Goal: Communication & Community: Participate in discussion

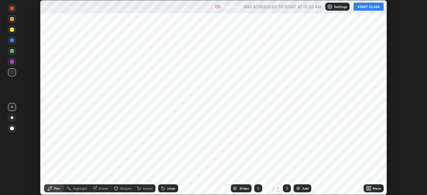
scroll to position [195, 426]
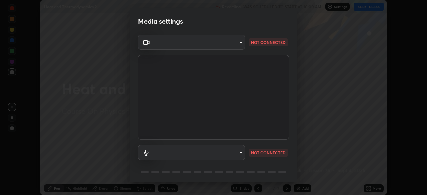
type input "6de8c8c8c69a591e8c739c30eda71f68b62f532a13bcefb910f5f36625bfec2e"
type input "communications"
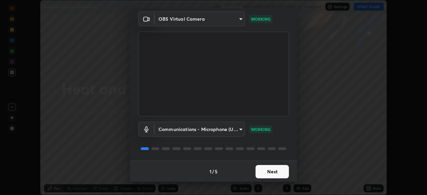
scroll to position [24, 0]
click at [274, 171] on div "1 / 5 Next" at bounding box center [213, 170] width 167 height 21
click at [280, 173] on div "1 / 5 Next" at bounding box center [213, 170] width 167 height 21
click at [241, 132] on body "Erase all Heat and Thermodynamics 2 Recording WAS SCHEDULED TO START AT 10:00 A…" at bounding box center [213, 97] width 427 height 195
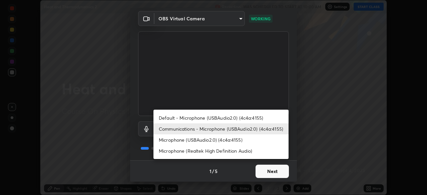
click at [248, 124] on li "Communications - Microphone (USBAudio2.0) (4c4a:4155)" at bounding box center [220, 128] width 135 height 11
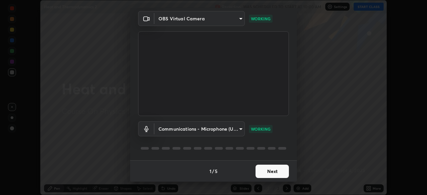
click at [276, 173] on button "Next" at bounding box center [271, 171] width 33 height 13
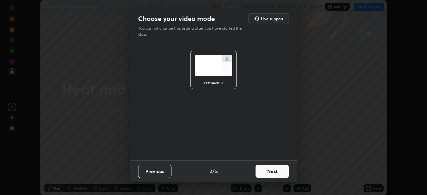
scroll to position [0, 0]
click at [280, 172] on button "Next" at bounding box center [271, 171] width 33 height 13
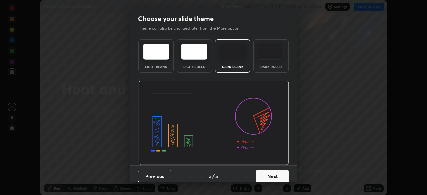
click at [284, 173] on button "Next" at bounding box center [271, 176] width 33 height 13
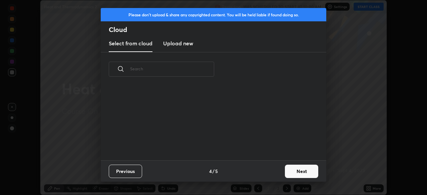
click at [299, 173] on button "Next" at bounding box center [301, 171] width 33 height 13
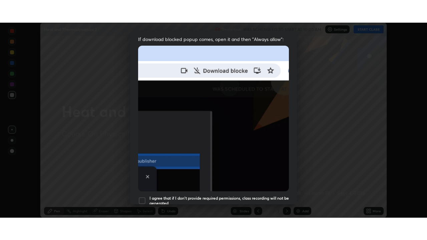
scroll to position [160, 0]
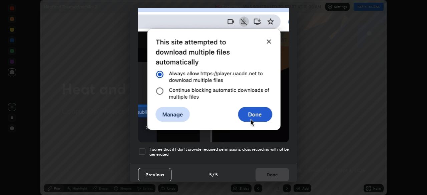
click at [144, 150] on div at bounding box center [142, 152] width 8 height 8
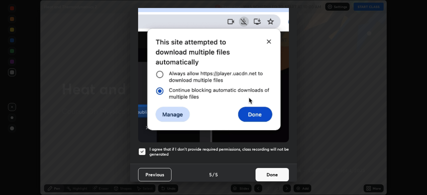
click at [271, 175] on button "Done" at bounding box center [271, 174] width 33 height 13
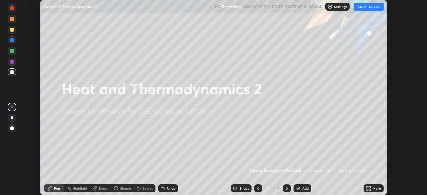
click at [367, 6] on button "START CLASS" at bounding box center [368, 7] width 30 height 8
click at [369, 189] on icon at bounding box center [370, 190] width 2 height 2
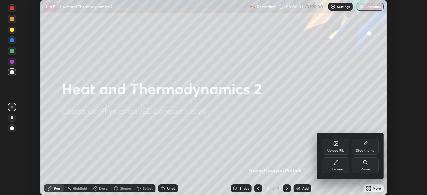
click at [342, 165] on div "Full screen" at bounding box center [335, 165] width 27 height 16
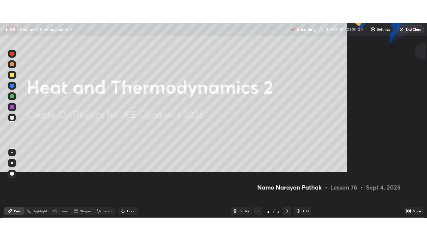
scroll to position [240, 427]
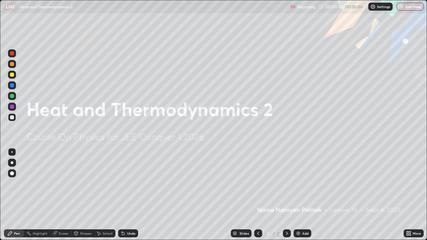
click at [297, 195] on img at bounding box center [297, 233] width 5 height 5
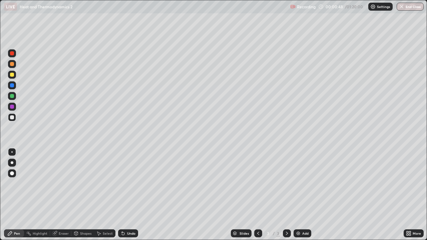
click at [12, 64] on div at bounding box center [12, 64] width 4 height 4
click at [12, 85] on div at bounding box center [12, 85] width 4 height 4
click at [12, 64] on div at bounding box center [12, 64] width 4 height 4
click at [299, 195] on img at bounding box center [297, 233] width 5 height 5
click at [298, 195] on img at bounding box center [297, 233] width 5 height 5
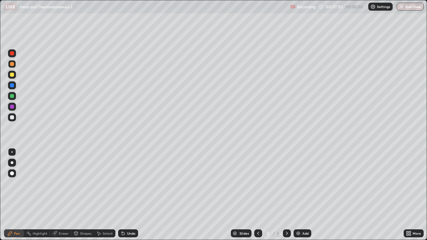
click at [12, 86] on div at bounding box center [12, 85] width 4 height 4
click at [14, 65] on div at bounding box center [12, 64] width 4 height 4
click at [300, 195] on div "Add" at bounding box center [302, 233] width 18 height 8
click at [14, 86] on div at bounding box center [12, 85] width 4 height 4
click at [65, 195] on div "Eraser" at bounding box center [64, 233] width 10 height 3
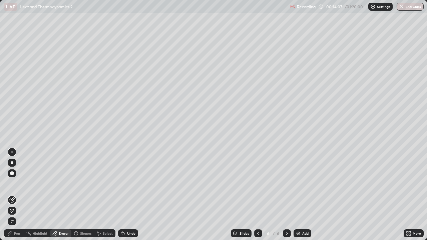
click at [20, 195] on div "Pen" at bounding box center [17, 233] width 6 height 3
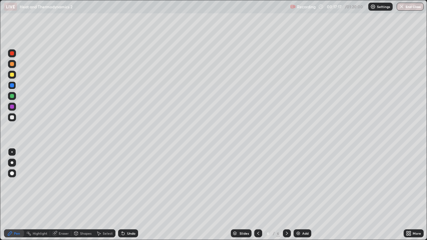
click at [12, 65] on div at bounding box center [12, 64] width 4 height 4
click at [300, 195] on img at bounding box center [297, 233] width 5 height 5
click at [14, 85] on div at bounding box center [12, 85] width 4 height 4
click at [64, 195] on div "Eraser" at bounding box center [64, 233] width 10 height 3
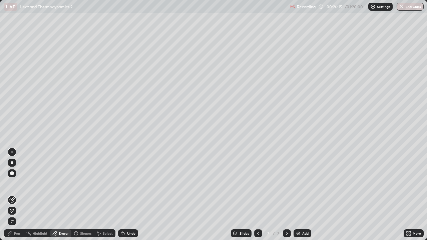
click at [20, 195] on div "Pen" at bounding box center [14, 233] width 20 height 8
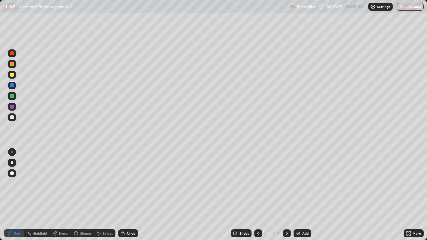
click at [66, 195] on div "Eraser" at bounding box center [64, 233] width 10 height 3
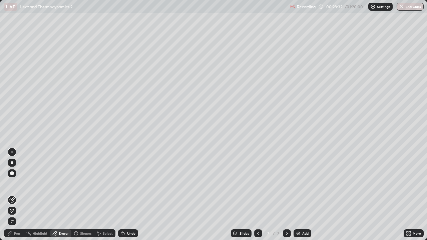
click at [18, 195] on div "Pen" at bounding box center [17, 233] width 6 height 3
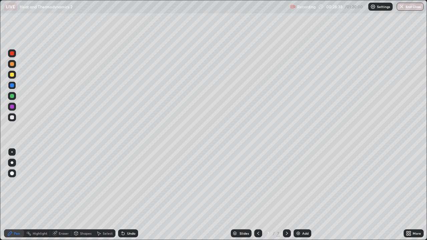
click at [14, 65] on div at bounding box center [12, 64] width 4 height 4
click at [301, 195] on div "Add" at bounding box center [302, 233] width 18 height 8
click at [15, 85] on div at bounding box center [12, 85] width 8 height 8
click at [14, 97] on div at bounding box center [12, 96] width 4 height 4
click at [13, 65] on div at bounding box center [12, 64] width 4 height 4
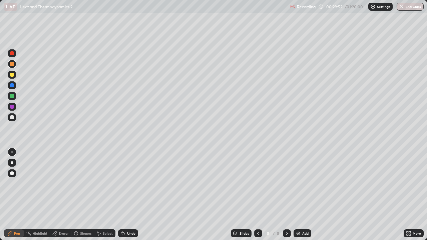
click at [14, 118] on div at bounding box center [12, 117] width 4 height 4
click at [13, 65] on div at bounding box center [12, 64] width 4 height 4
click at [64, 195] on div "Eraser" at bounding box center [64, 233] width 10 height 3
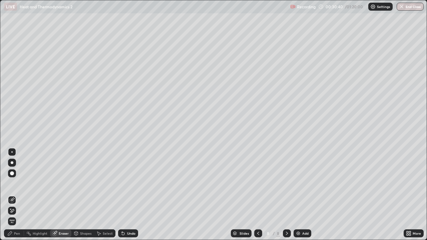
click at [20, 195] on div "Pen" at bounding box center [14, 233] width 20 height 8
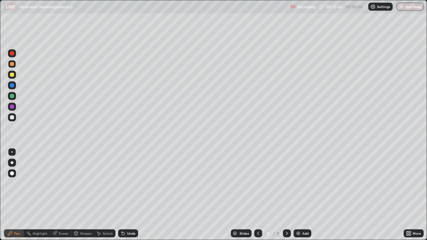
click at [299, 195] on img at bounding box center [297, 233] width 5 height 5
click at [14, 85] on div at bounding box center [12, 85] width 4 height 4
click at [13, 65] on div at bounding box center [12, 64] width 4 height 4
click at [14, 64] on div at bounding box center [12, 64] width 4 height 4
click at [299, 195] on img at bounding box center [297, 233] width 5 height 5
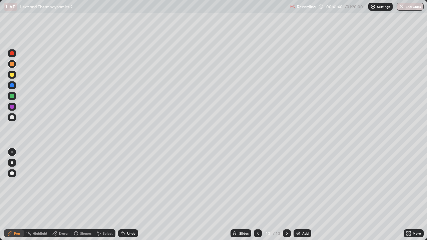
click at [14, 87] on div at bounding box center [12, 85] width 8 height 8
click at [14, 106] on div at bounding box center [12, 107] width 8 height 8
click at [13, 96] on div at bounding box center [12, 96] width 4 height 4
click at [13, 117] on div at bounding box center [12, 117] width 4 height 4
click at [12, 66] on div at bounding box center [12, 64] width 4 height 4
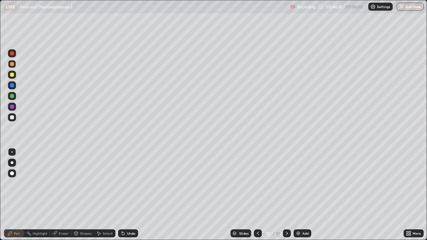
click at [62, 195] on div "Eraser" at bounding box center [64, 233] width 10 height 3
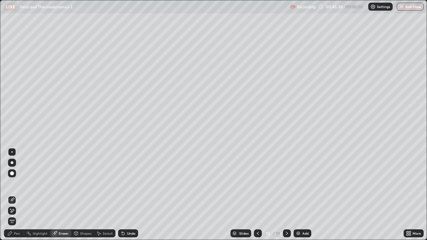
click at [19, 195] on div "Pen" at bounding box center [17, 233] width 6 height 3
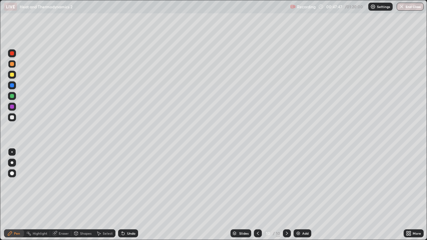
click at [11, 85] on div at bounding box center [12, 85] width 4 height 4
click at [302, 195] on div "Add" at bounding box center [305, 233] width 6 height 3
click at [13, 64] on div at bounding box center [12, 64] width 4 height 4
click at [14, 86] on div at bounding box center [12, 85] width 4 height 4
click at [13, 107] on div at bounding box center [12, 107] width 4 height 4
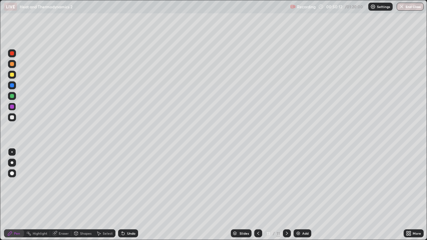
click at [12, 96] on div at bounding box center [12, 96] width 4 height 4
click at [13, 64] on div at bounding box center [12, 64] width 4 height 4
click at [12, 96] on div at bounding box center [12, 96] width 4 height 4
click at [13, 65] on div at bounding box center [12, 64] width 4 height 4
click at [286, 195] on icon at bounding box center [286, 233] width 5 height 5
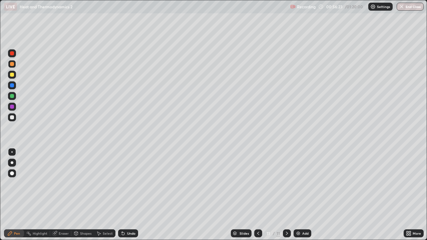
click at [294, 195] on div "Add" at bounding box center [302, 233] width 18 height 8
click at [12, 64] on div at bounding box center [12, 64] width 4 height 4
click at [11, 86] on div at bounding box center [12, 85] width 4 height 4
click at [13, 64] on div at bounding box center [12, 64] width 4 height 4
click at [12, 86] on div at bounding box center [12, 85] width 4 height 4
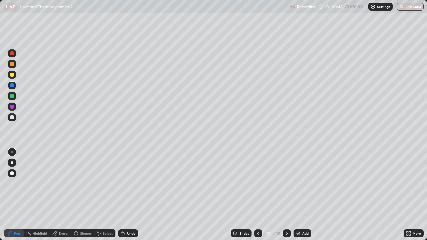
click at [12, 107] on div at bounding box center [12, 107] width 4 height 4
click at [298, 195] on img at bounding box center [297, 233] width 5 height 5
click at [12, 64] on div at bounding box center [12, 64] width 4 height 4
click at [12, 97] on div at bounding box center [12, 96] width 4 height 4
click at [10, 117] on div at bounding box center [12, 117] width 4 height 4
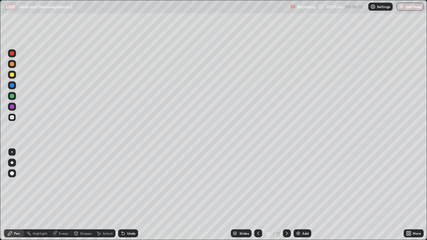
click at [15, 115] on div at bounding box center [12, 117] width 8 height 8
click at [14, 75] on div at bounding box center [12, 75] width 4 height 4
click at [12, 95] on div at bounding box center [12, 96] width 4 height 4
click at [15, 64] on div at bounding box center [12, 64] width 8 height 8
click at [409, 4] on button "End Class" at bounding box center [409, 7] width 27 height 8
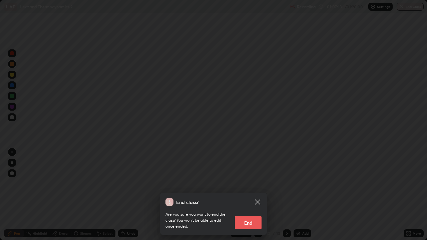
click at [249, 195] on button "End" at bounding box center [248, 222] width 27 height 13
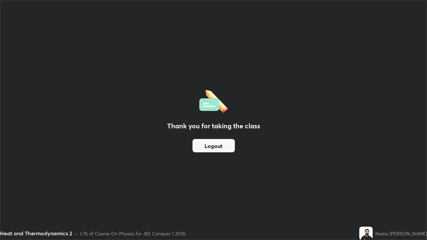
click at [217, 146] on button "Logout" at bounding box center [213, 145] width 42 height 13
